Goal: Task Accomplishment & Management: Use online tool/utility

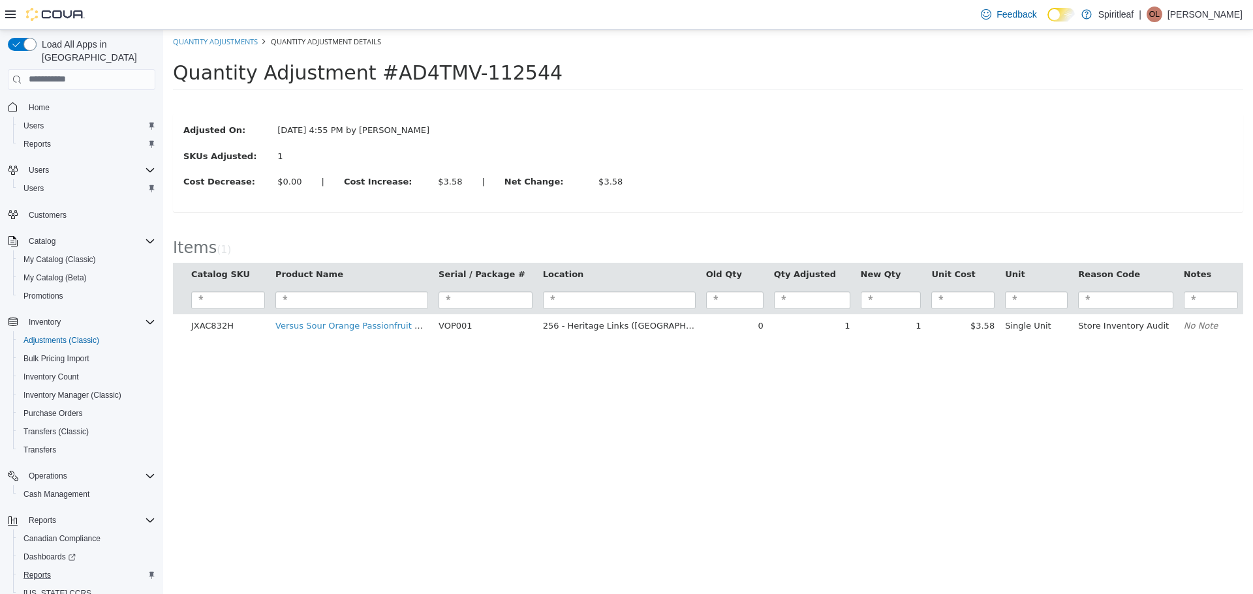
click at [68, 568] on div "Reports" at bounding box center [86, 576] width 137 height 16
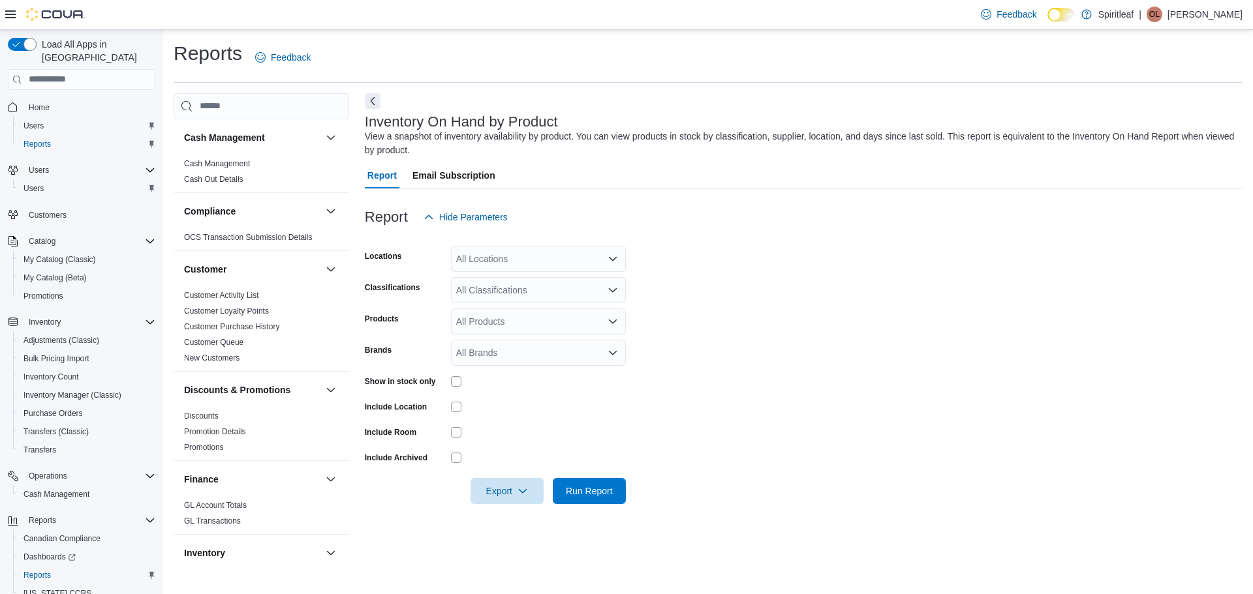
click at [493, 253] on div "All Locations" at bounding box center [538, 259] width 175 height 26
type input "***"
click at [506, 281] on span "256 - Heritage Links ([GEOGRAPHIC_DATA])" at bounding box center [591, 281] width 185 height 13
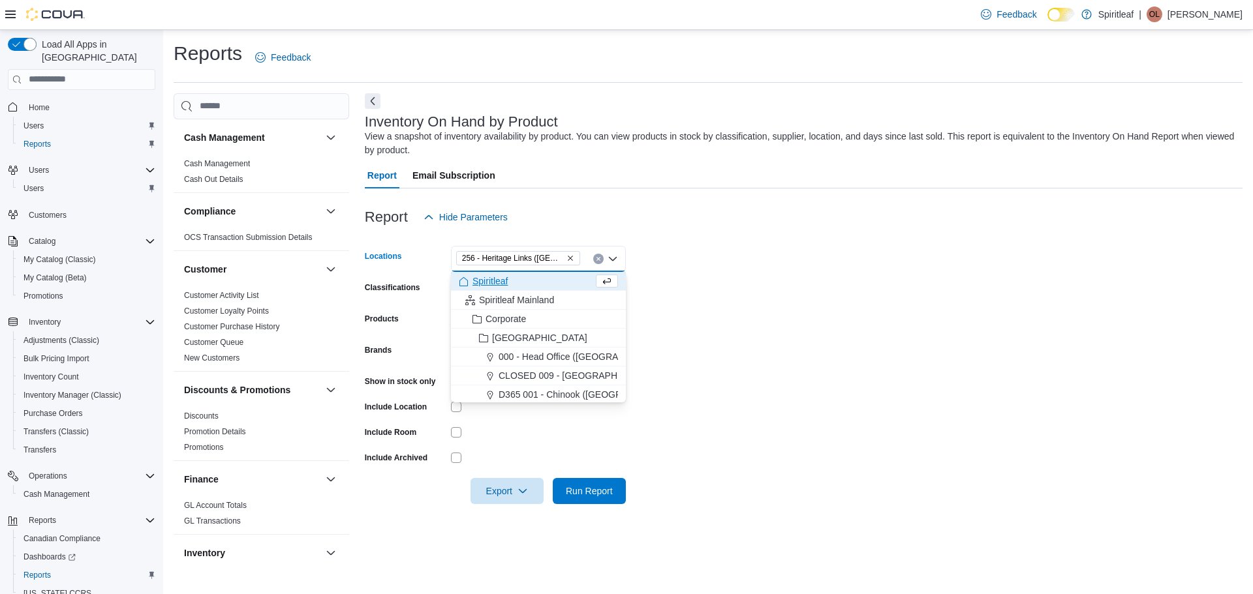
click at [895, 223] on div "Report Hide Parameters" at bounding box center [804, 217] width 878 height 26
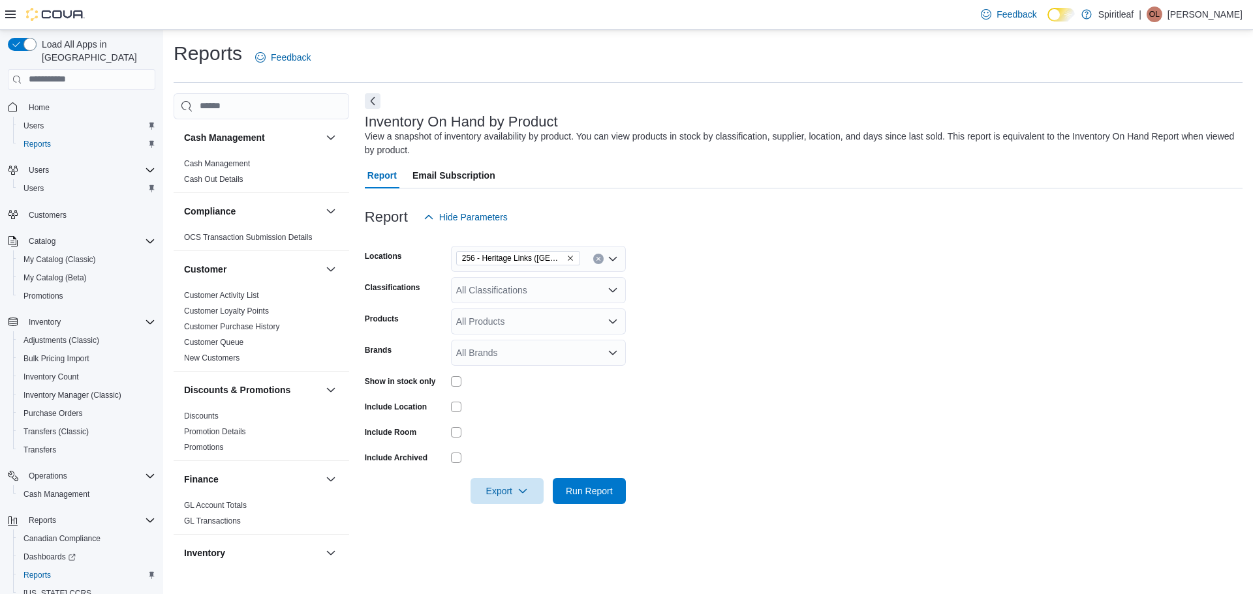
click at [523, 294] on div "All Classifications" at bounding box center [538, 290] width 175 height 26
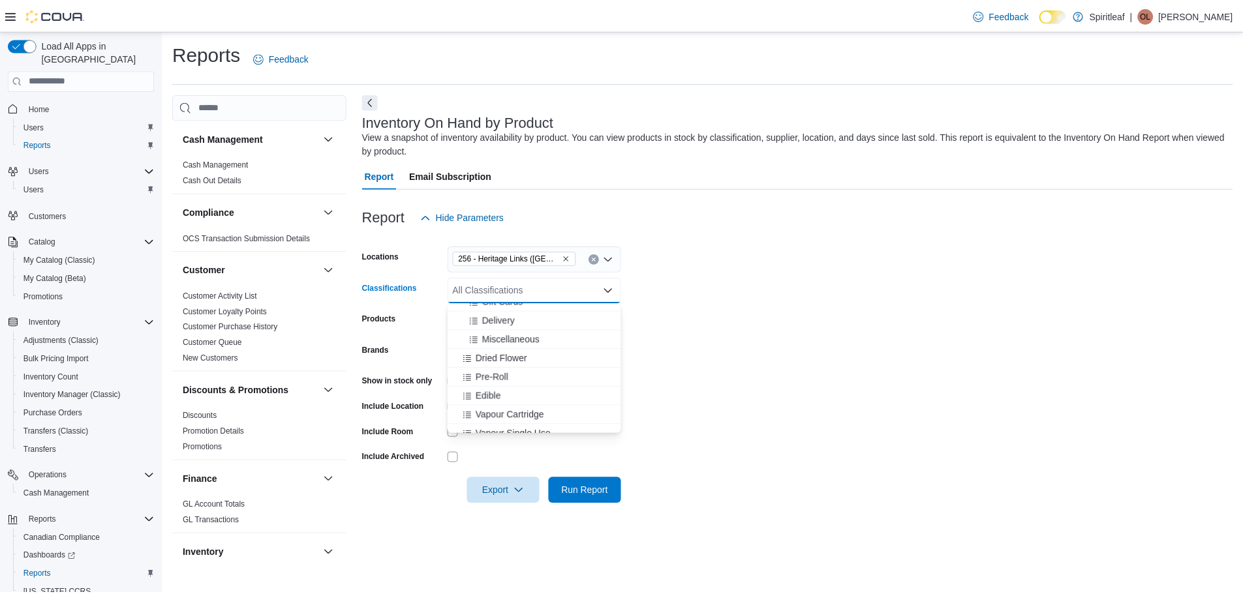
scroll to position [212, 0]
click at [527, 349] on span "Dried Flower" at bounding box center [505, 346] width 52 height 13
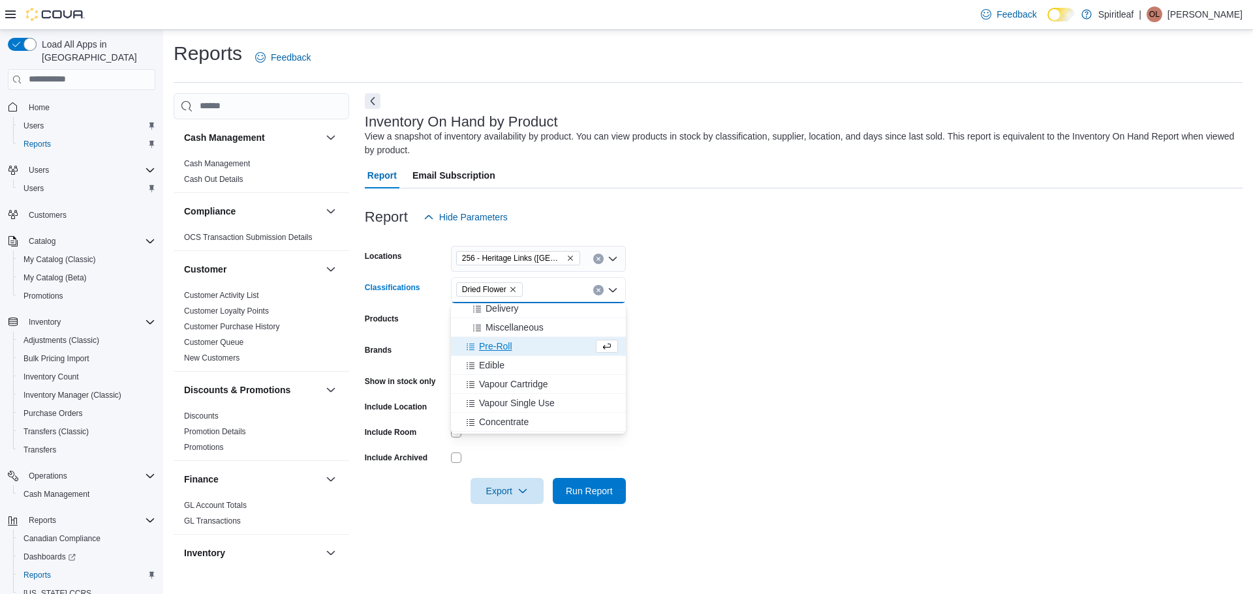
click at [527, 349] on div "Pre-Roll" at bounding box center [526, 346] width 134 height 13
click at [527, 352] on div "Edible" at bounding box center [526, 346] width 134 height 13
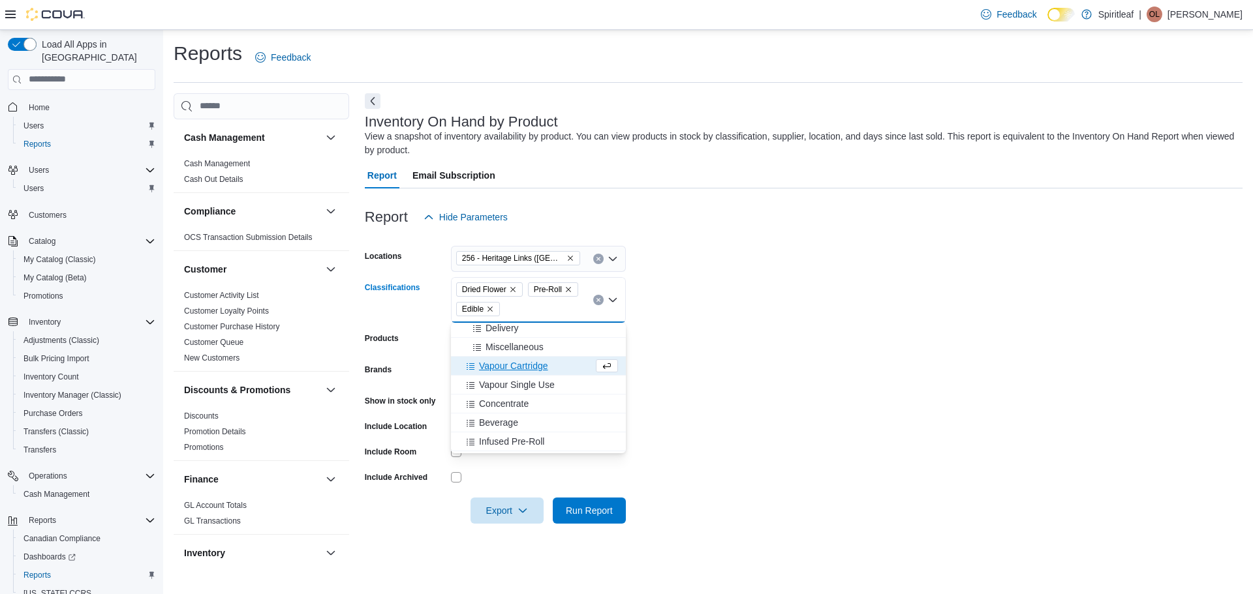
click at [534, 367] on span "Vapour Cartridge" at bounding box center [513, 366] width 69 height 13
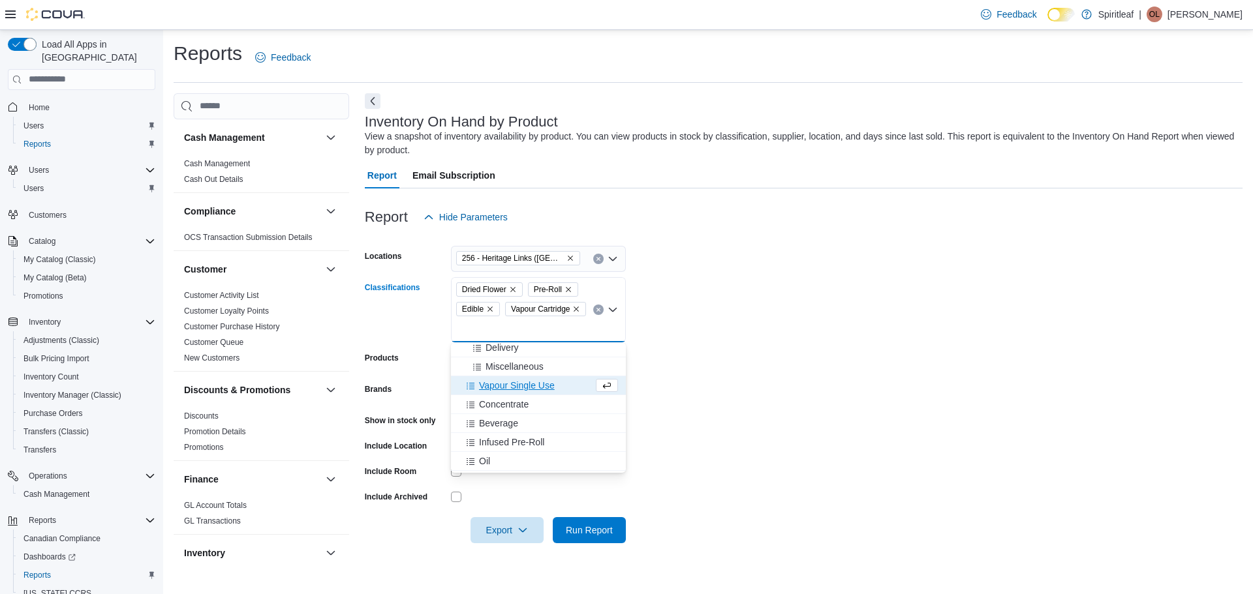
click at [542, 389] on span "Vapour Single Use" at bounding box center [517, 385] width 76 height 13
click at [545, 407] on div "Concentrate" at bounding box center [526, 405] width 134 height 13
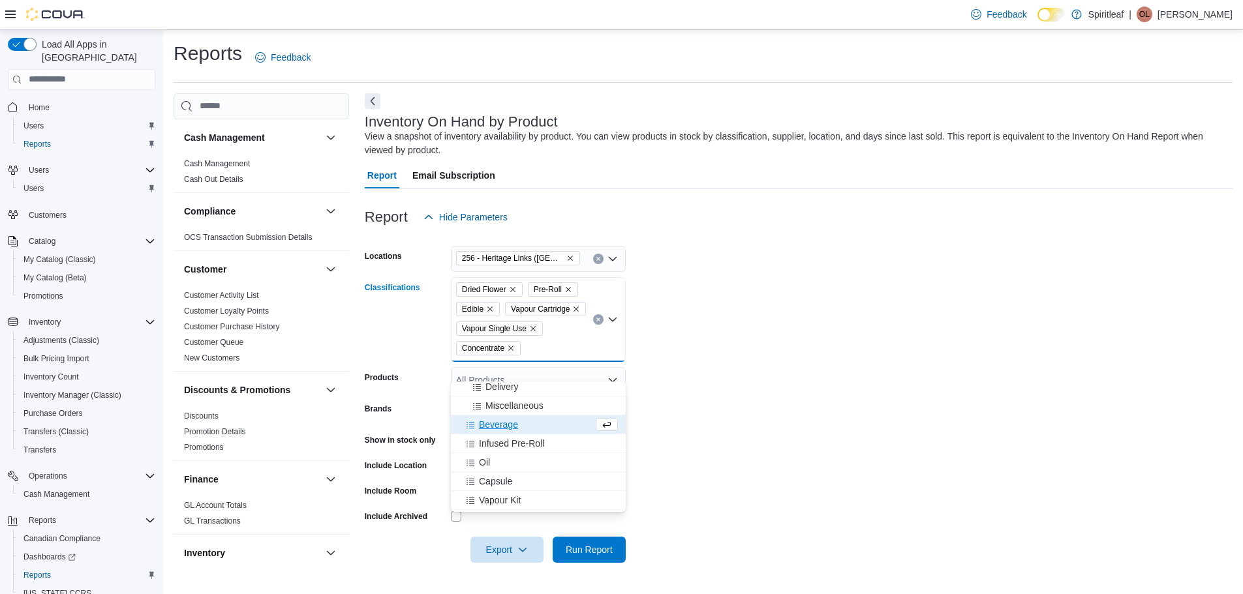
click at [521, 420] on div "Beverage" at bounding box center [526, 424] width 134 height 13
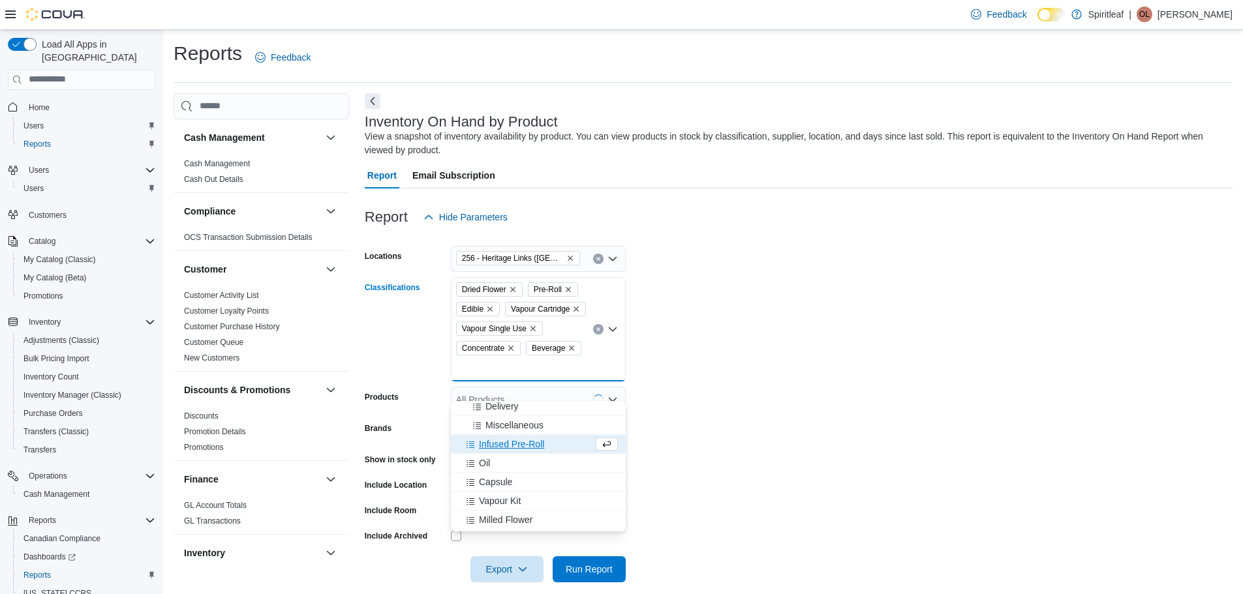
click at [519, 442] on span "Infused Pre-Roll" at bounding box center [511, 444] width 65 height 13
click at [500, 445] on div "Oil" at bounding box center [526, 444] width 134 height 13
click at [515, 444] on div "Capsule" at bounding box center [526, 444] width 134 height 13
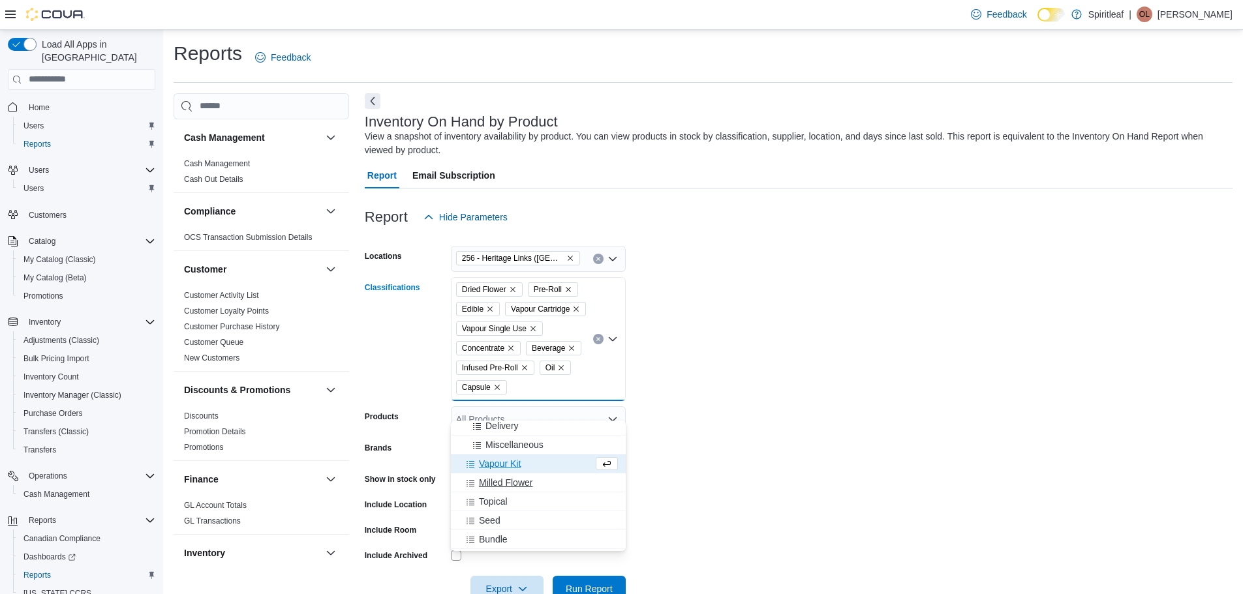
click at [538, 485] on div "Milled Flower" at bounding box center [538, 482] width 159 height 13
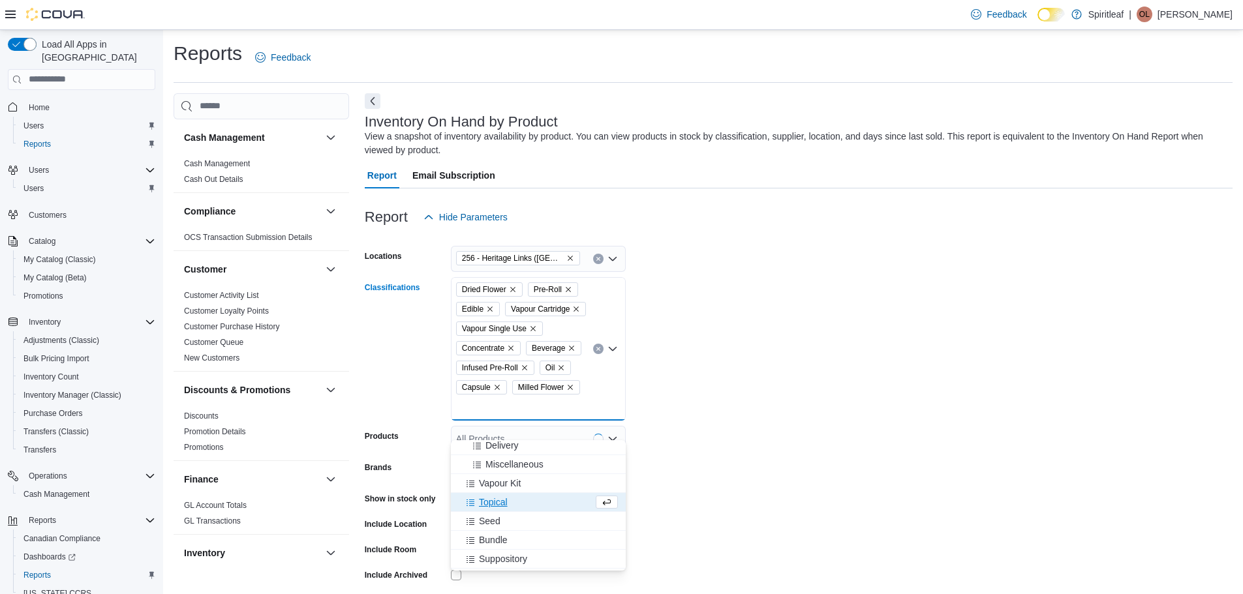
click at [538, 499] on div "Topical" at bounding box center [526, 502] width 134 height 13
click at [534, 500] on div "Seed" at bounding box center [526, 502] width 134 height 13
drag, startPoint x: 539, startPoint y: 532, endPoint x: 538, endPoint y: 541, distance: 8.6
click at [538, 541] on div "Gift Cards Delivery Miscellaneous Vapour Kit Bundle Suppository Clones Infused …" at bounding box center [538, 391] width 175 height 360
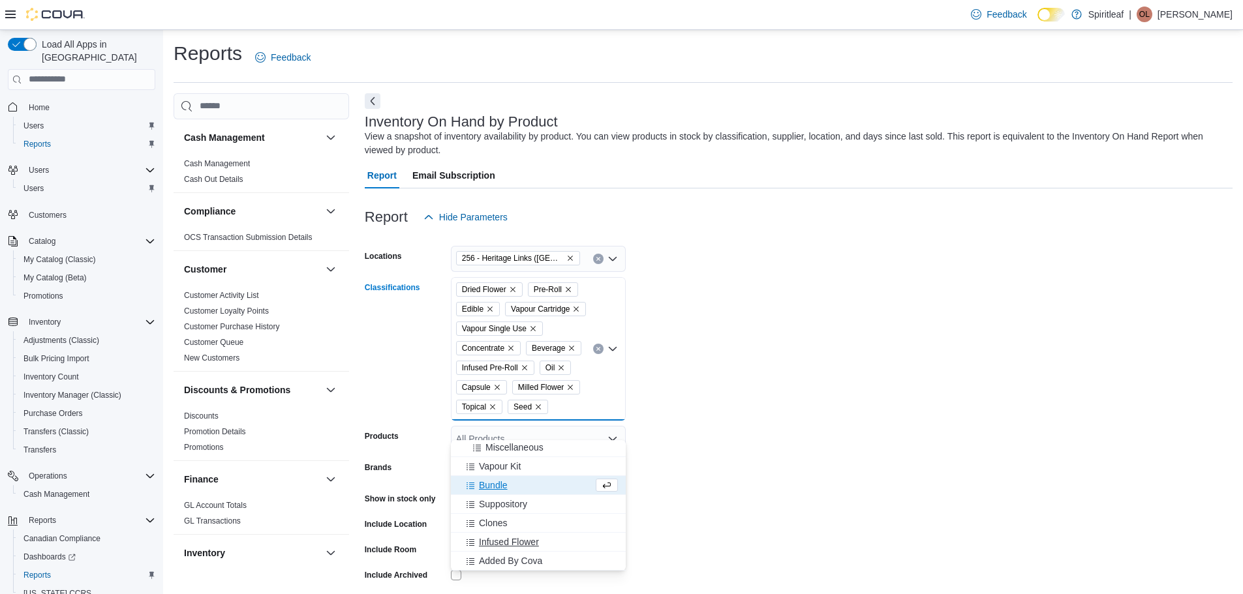
click at [538, 541] on span "Infused Flower" at bounding box center [509, 542] width 60 height 13
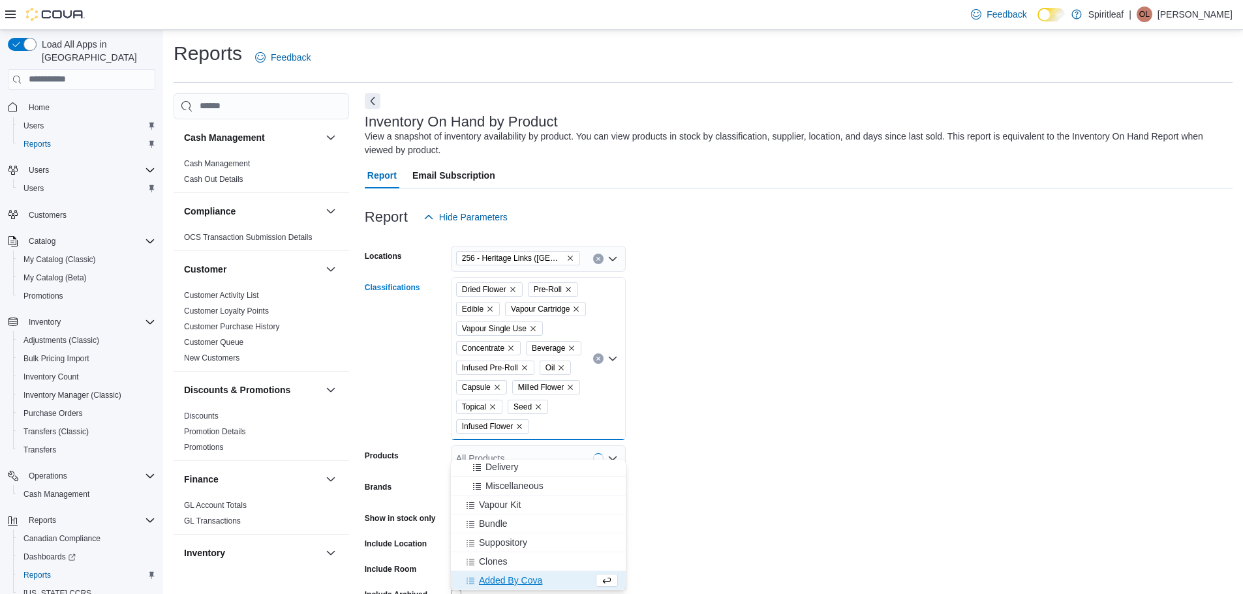
click at [796, 474] on form "Locations 256 - Heritage Links ([GEOGRAPHIC_DATA]) Classifications Dried Flower…" at bounding box center [799, 435] width 868 height 411
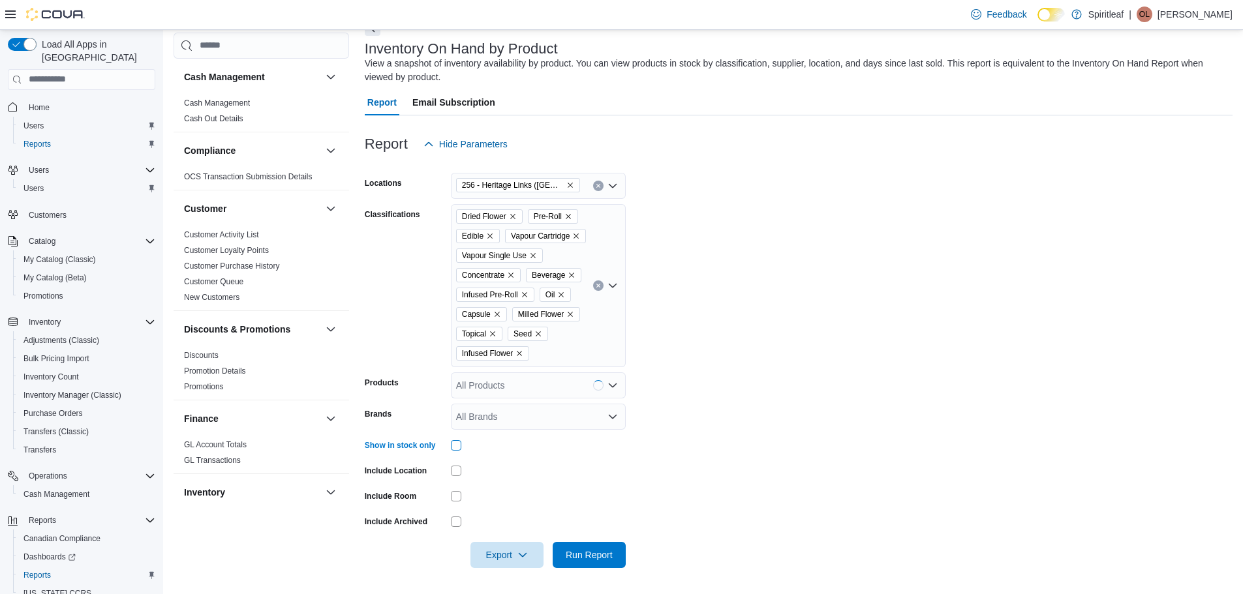
scroll to position [93, 0]
click at [532, 559] on span "Export" at bounding box center [506, 555] width 57 height 26
click at [510, 484] on button "Export to Excel" at bounding box center [509, 497] width 74 height 26
